Goal: Task Accomplishment & Management: Complete application form

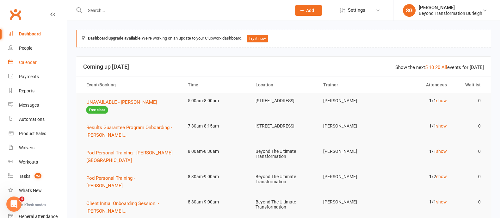
click at [33, 58] on link "Calendar" at bounding box center [37, 62] width 59 height 14
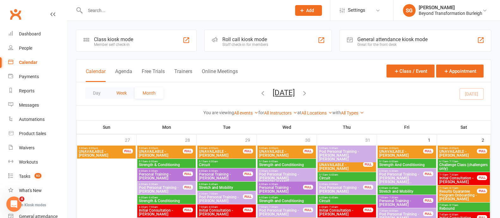
click at [121, 91] on button "Week" at bounding box center [121, 92] width 26 height 11
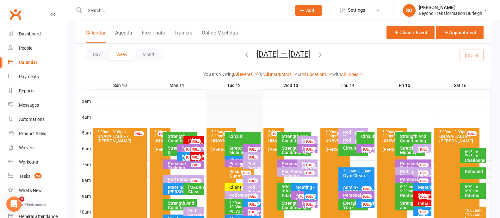
scroll to position [119, 0]
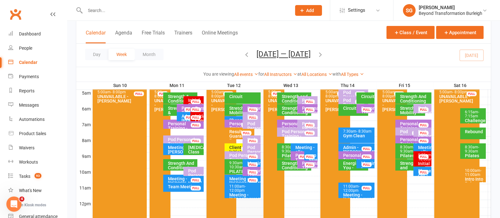
click at [236, 145] on div "Client Initial Onboarding Session. - Kevin Melvill..." at bounding box center [241, 156] width 24 height 22
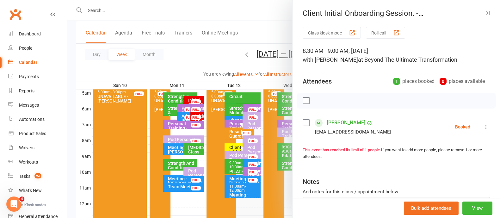
click at [482, 10] on button "button" at bounding box center [486, 13] width 8 height 8
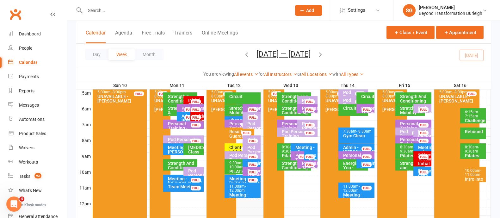
click at [229, 132] on div "Results Guarantee Program Onboarding - James Horto..." at bounding box center [241, 142] width 24 height 27
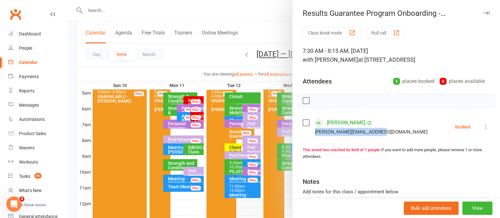
drag, startPoint x: 376, startPoint y: 132, endPoint x: 294, endPoint y: 132, distance: 81.9
click at [294, 132] on div "Class kiosk mode Roll call 7:30 AM - 8:15 AM, Tuesday, August, 12, 2025 with Ci…" at bounding box center [396, 138] width 207 height 223
copy div "james.horton1010@gmail.com"
click at [482, 12] on button "button" at bounding box center [486, 13] width 8 height 8
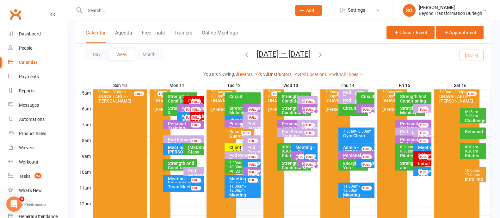
click at [269, 73] on link "All Instructors" at bounding box center [280, 74] width 33 height 5
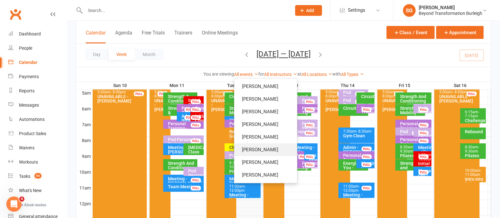
click at [265, 152] on link "Cindy Dewing" at bounding box center [265, 149] width 63 height 13
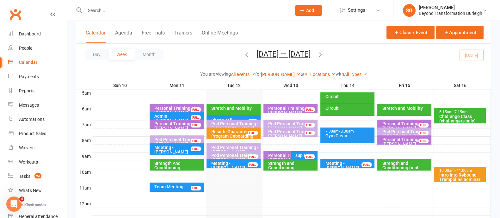
click at [220, 147] on div "Pod Personal Training - Melinda Barton" at bounding box center [235, 149] width 48 height 9
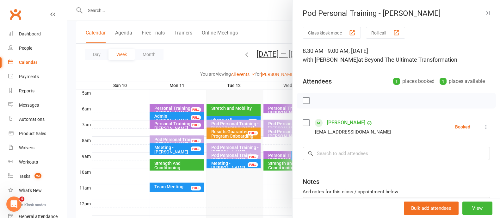
click at [482, 15] on button "button" at bounding box center [486, 13] width 8 height 8
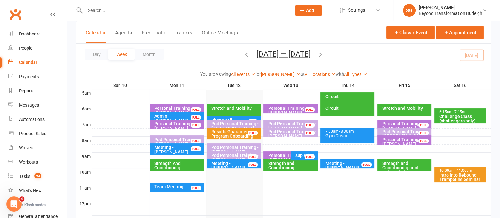
click at [312, 10] on span "Add" at bounding box center [310, 10] width 8 height 5
click at [309, 16] on div "Prospect Member Non-attending contact Class / event Appointment Task Membership…" at bounding box center [308, 10] width 43 height 21
click at [310, 12] on span "Add" at bounding box center [310, 10] width 8 height 5
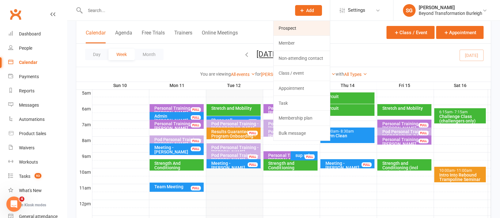
click at [305, 29] on link "Prospect" at bounding box center [302, 28] width 56 height 15
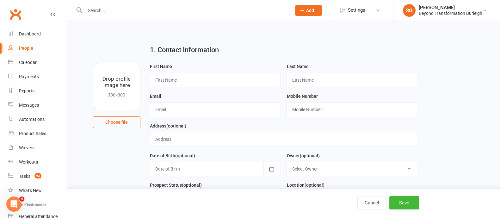
click at [186, 77] on input "text" at bounding box center [215, 80] width 131 height 15
type input "Kerry van Gemeert"
click at [302, 85] on input "text" at bounding box center [352, 80] width 131 height 15
paste input "[PERSON_NAME][EMAIL_ADDRESS][DOMAIN_NAME]"
type input "[PERSON_NAME][EMAIL_ADDRESS][DOMAIN_NAME]"
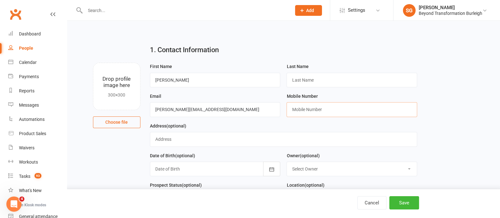
click at [316, 107] on input "text" at bounding box center [352, 109] width 131 height 15
paste input "0419248951"
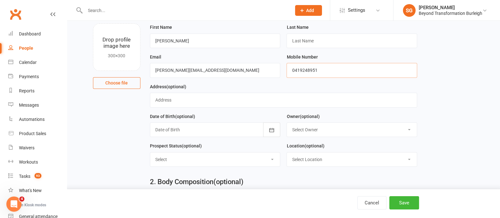
type input "0419248951"
click at [270, 127] on icon "button" at bounding box center [271, 130] width 6 height 6
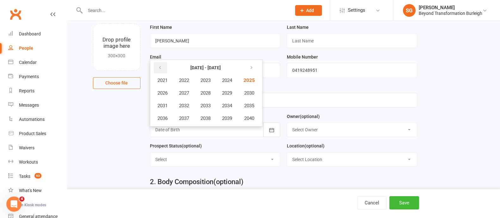
click at [160, 65] on icon "button" at bounding box center [160, 67] width 4 height 5
click at [252, 82] on button "1965" at bounding box center [248, 80] width 21 height 12
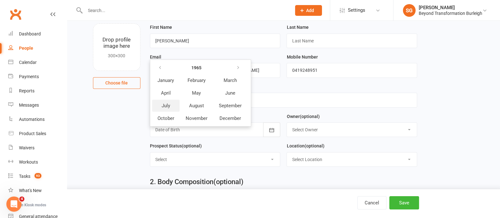
click at [169, 104] on span "July" at bounding box center [166, 106] width 9 height 6
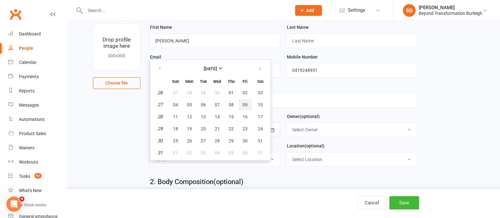
click at [248, 105] on button "09" at bounding box center [244, 104] width 13 height 11
type input "09 Jul 1965"
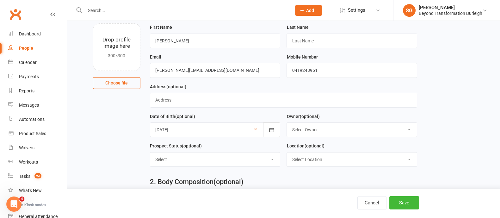
scroll to position [79, 0]
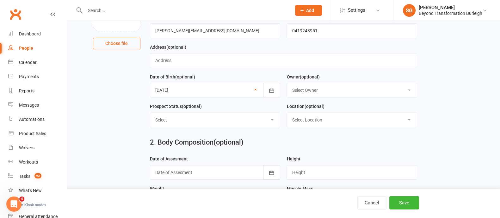
click at [335, 89] on select "Select Owner Shane Gregory Teri Kersten Julie Catherwood Accounts Beyond Alyson…" at bounding box center [352, 90] width 130 height 14
select select "0"
click at [287, 83] on select "Select Owner Shane Gregory Teri Kersten Julie Catherwood Accounts Beyond Alyson…" at bounding box center [352, 90] width 130 height 14
click at [244, 114] on select "Select Initial Contact Follow-up Call Follow-up Email Almost Ready Not Ready No…" at bounding box center [215, 120] width 130 height 14
select select "FB LEAD AD"
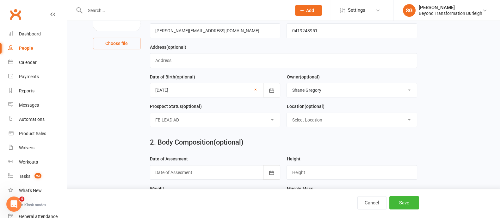
click at [150, 113] on select "Select Initial Contact Follow-up Call Follow-up Email Almost Ready Not Ready No…" at bounding box center [215, 120] width 130 height 14
click at [330, 120] on select "Select Location 5/76 Township Drive West Burleigh 4220 Online Worongary" at bounding box center [352, 120] width 130 height 14
select select "0"
click at [287, 113] on select "Select Location 5/76 Township Drive West Burleigh 4220 Online Worongary" at bounding box center [352, 120] width 130 height 14
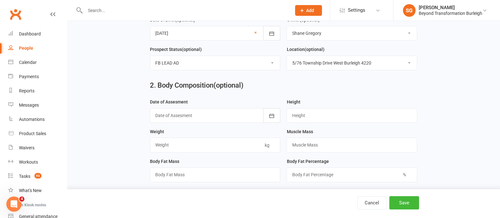
scroll to position [158, 0]
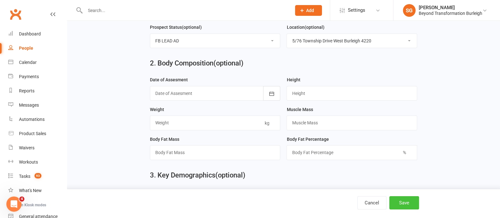
click at [403, 202] on button "Save" at bounding box center [404, 202] width 30 height 13
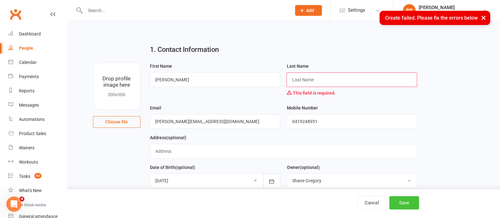
scroll to position [0, 0]
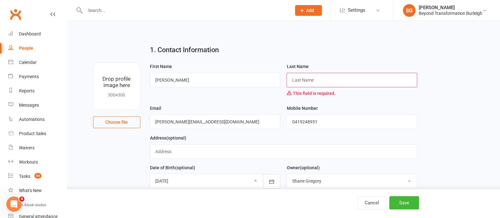
click at [306, 81] on input "text" at bounding box center [352, 80] width 131 height 15
drag, startPoint x: 215, startPoint y: 80, endPoint x: 190, endPoint y: 77, distance: 25.5
click at [167, 80] on input "Kerry van Gemeert" at bounding box center [215, 80] width 131 height 15
type input "Kerry"
paste input "van Gemeert"
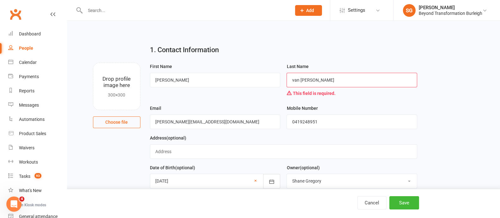
click at [314, 82] on input "van Gemeert" at bounding box center [352, 80] width 131 height 15
type input "van Gemert"
click at [400, 201] on button "Save" at bounding box center [404, 202] width 30 height 13
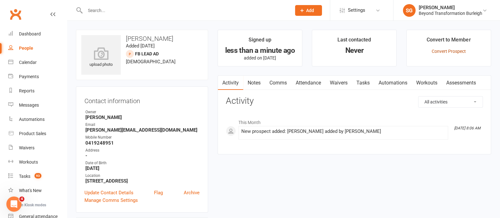
click at [459, 51] on link "Convert Prospect" at bounding box center [449, 51] width 34 height 5
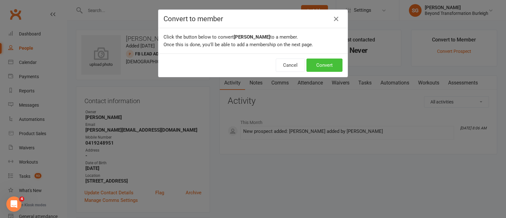
click at [322, 59] on button "Convert" at bounding box center [324, 65] width 36 height 13
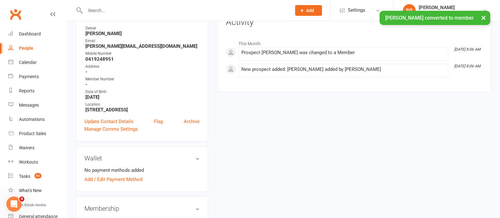
scroll to position [119, 0]
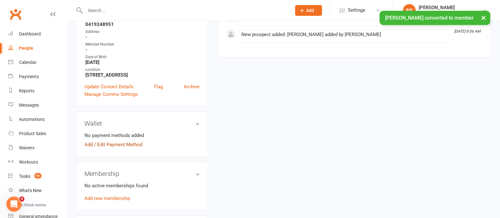
click at [127, 146] on link "Add / Edit Payment Method" at bounding box center [113, 145] width 58 height 8
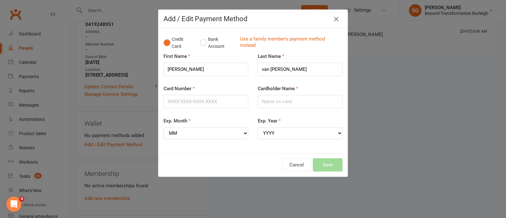
drag, startPoint x: 337, startPoint y: 17, endPoint x: 340, endPoint y: 23, distance: 6.5
click at [337, 17] on icon "button" at bounding box center [336, 19] width 8 height 8
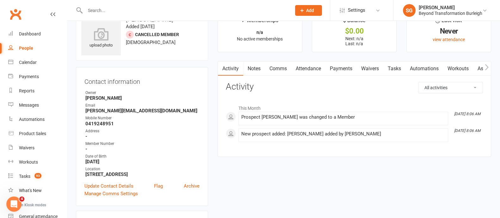
scroll to position [0, 0]
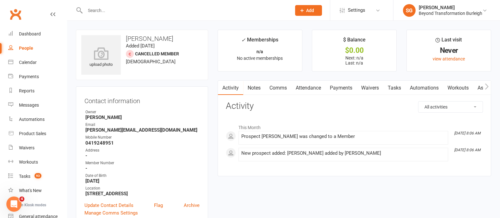
click at [374, 86] on link "Waivers" at bounding box center [370, 88] width 27 height 15
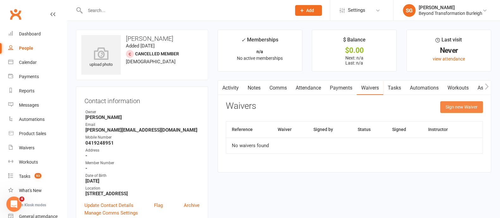
click at [470, 105] on button "Sign new Waiver" at bounding box center [461, 106] width 43 height 11
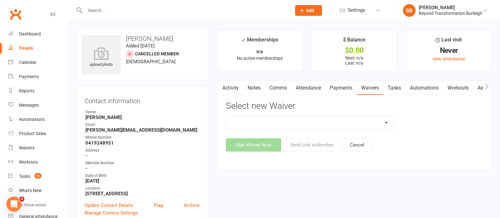
click at [357, 120] on select "Beyond Nutrition And Supplement Waiver Beyond Terms & Conditions Beyond Terms &…" at bounding box center [310, 122] width 168 height 13
select select "9795"
click at [226, 116] on select "Beyond Nutrition And Supplement Waiver Beyond Terms & Conditions Beyond Terms &…" at bounding box center [310, 122] width 168 height 13
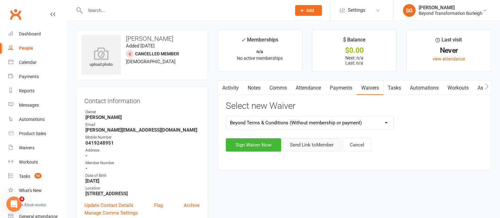
click at [316, 142] on button "Send Link to Member" at bounding box center [312, 144] width 58 height 13
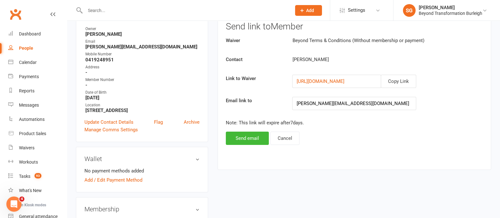
scroll to position [119, 0]
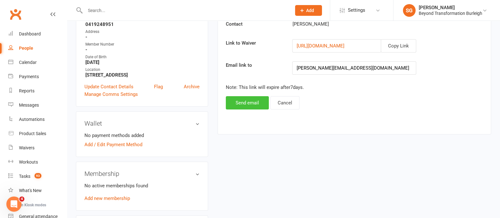
click at [253, 107] on button "Send email" at bounding box center [247, 102] width 43 height 13
click at [253, 103] on div "Waiver Beyond Terms & Conditions (Without membership or payment) Contact Kerry …" at bounding box center [354, 55] width 257 height 108
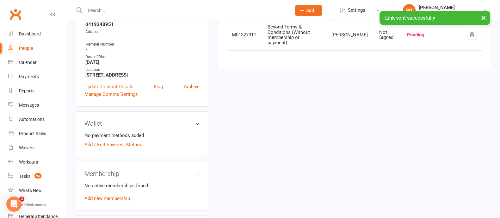
scroll to position [158, 0]
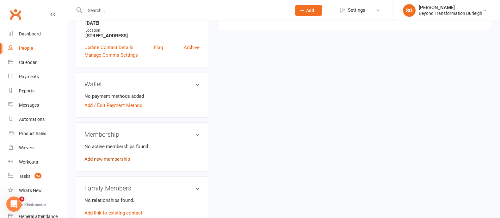
click at [124, 157] on link "Add new membership" at bounding box center [107, 159] width 46 height 6
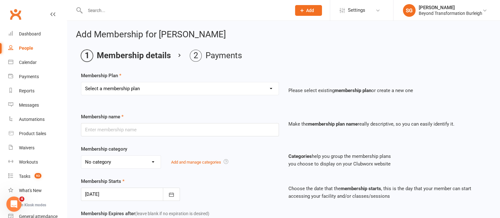
click at [218, 87] on select "Select a membership plan Create new Membership Plan 14 Day Shred (INTRO OFFER) …" at bounding box center [179, 88] width 197 height 13
select select "33"
click at [81, 82] on select "Select a membership plan Create new Membership Plan 14 Day Shred (INTRO OFFER) …" at bounding box center [179, 88] width 197 height 13
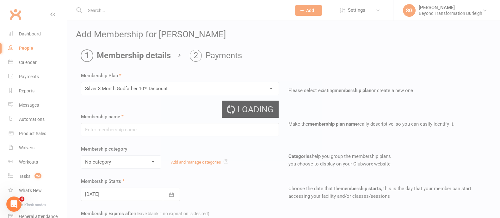
type input "Silver 3 Month Godfather 10% Discount"
select select "5"
type input "3"
select select "2"
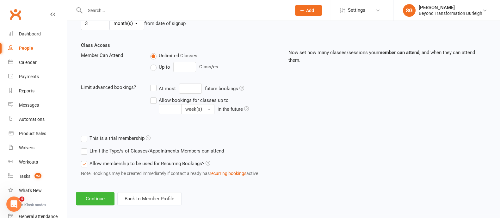
scroll to position [207, 0]
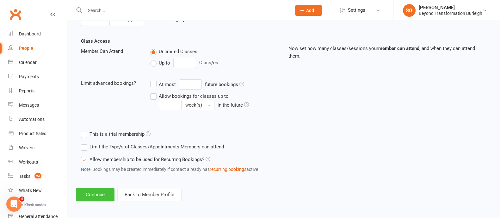
click at [103, 189] on button "Continue" at bounding box center [95, 194] width 39 height 13
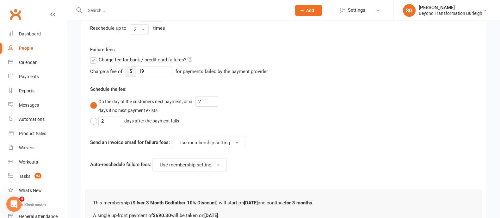
scroll to position [267, 0]
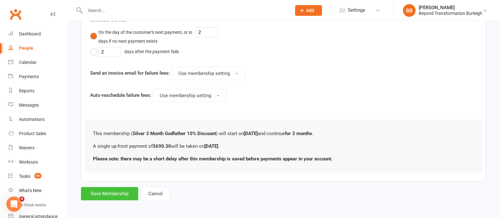
click at [119, 193] on button "Save Membership" at bounding box center [109, 193] width 57 height 13
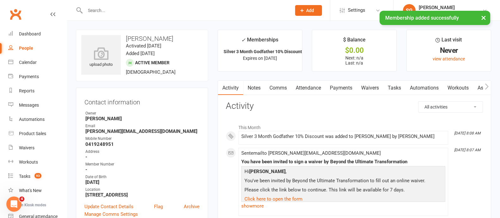
drag, startPoint x: 349, startPoint y: 85, endPoint x: 371, endPoint y: 100, distance: 26.7
click at [349, 85] on link "Payments" at bounding box center [340, 88] width 31 height 15
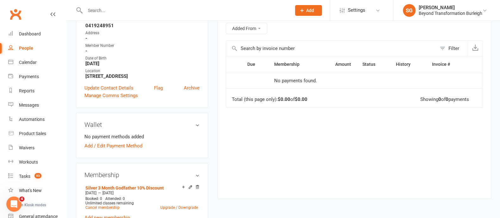
scroll to position [39, 0]
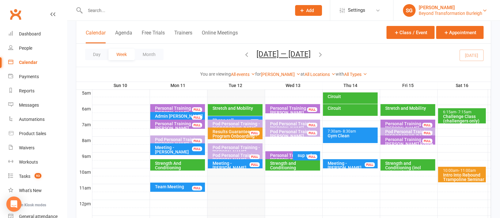
click at [484, 7] on link "SG Shane Gregory Beyond Transformation Burleigh" at bounding box center [447, 10] width 88 height 13
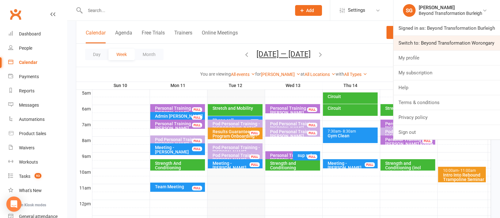
click at [476, 46] on link "Switch to: Beyond Transformation Worongary" at bounding box center [446, 43] width 107 height 15
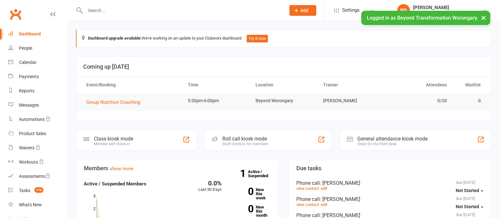
click at [117, 8] on input "text" at bounding box center [182, 10] width 198 height 9
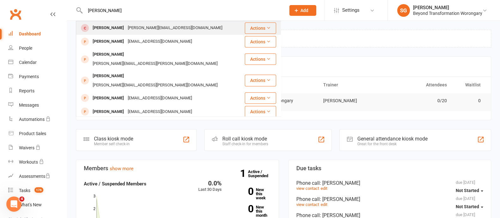
type input "kerry van"
click at [120, 23] on div "Kerry Van Gemert kerry@eastcoasthomeloans.com.au" at bounding box center [161, 28] width 168 height 13
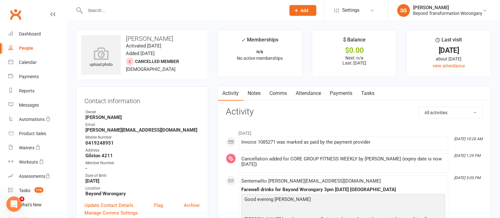
click at [163, 129] on strong "[PERSON_NAME][EMAIL_ADDRESS][DOMAIN_NAME]" at bounding box center [142, 130] width 114 height 6
drag, startPoint x: 163, startPoint y: 132, endPoint x: 128, endPoint y: 131, distance: 34.8
click at [128, 131] on strong "[PERSON_NAME][EMAIL_ADDRESS][DOMAIN_NAME]" at bounding box center [142, 130] width 114 height 6
drag, startPoint x: 85, startPoint y: 131, endPoint x: 167, endPoint y: 127, distance: 82.0
click at [167, 127] on strong "[PERSON_NAME][EMAIL_ADDRESS][DOMAIN_NAME]" at bounding box center [142, 130] width 114 height 6
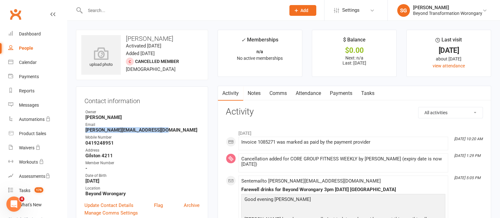
copy strong "[PERSON_NAME][EMAIL_ADDRESS][DOMAIN_NAME]"
drag, startPoint x: 114, startPoint y: 142, endPoint x: 84, endPoint y: 143, distance: 30.1
click at [84, 143] on div "Contact information Owner Shane Gregory Email kerry@eastcoasthomeloans.com.au M…" at bounding box center [142, 155] width 132 height 139
copy strong "0419248951"
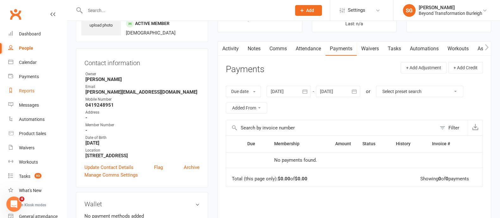
click at [34, 89] on div "Reports" at bounding box center [26, 90] width 15 height 5
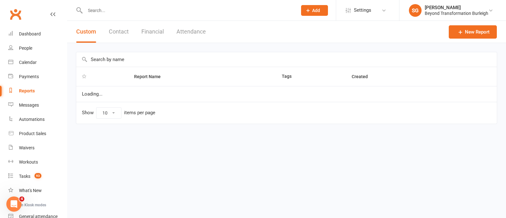
select select "100"
click at [119, 13] on input "text" at bounding box center [188, 10] width 210 height 9
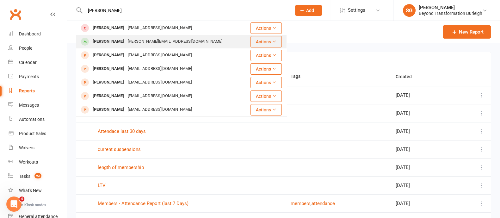
type input "kerry van"
click at [120, 45] on div "Kerry van Gemert" at bounding box center [108, 41] width 35 height 9
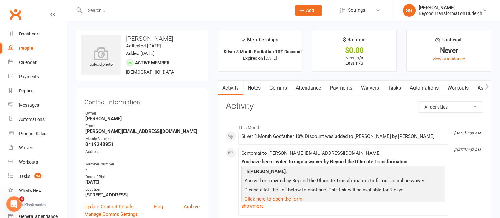
click at [344, 84] on link "Payments" at bounding box center [340, 88] width 31 height 15
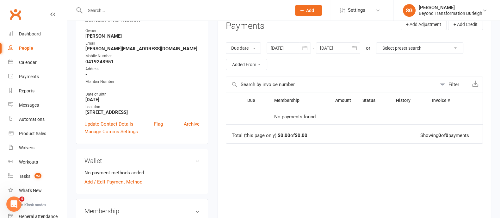
scroll to position [198, 0]
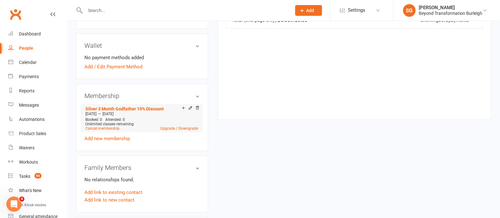
click at [198, 108] on icon at bounding box center [197, 108] width 4 height 4
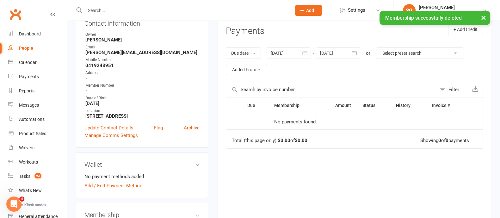
scroll to position [0, 0]
